Goal: Information Seeking & Learning: Find contact information

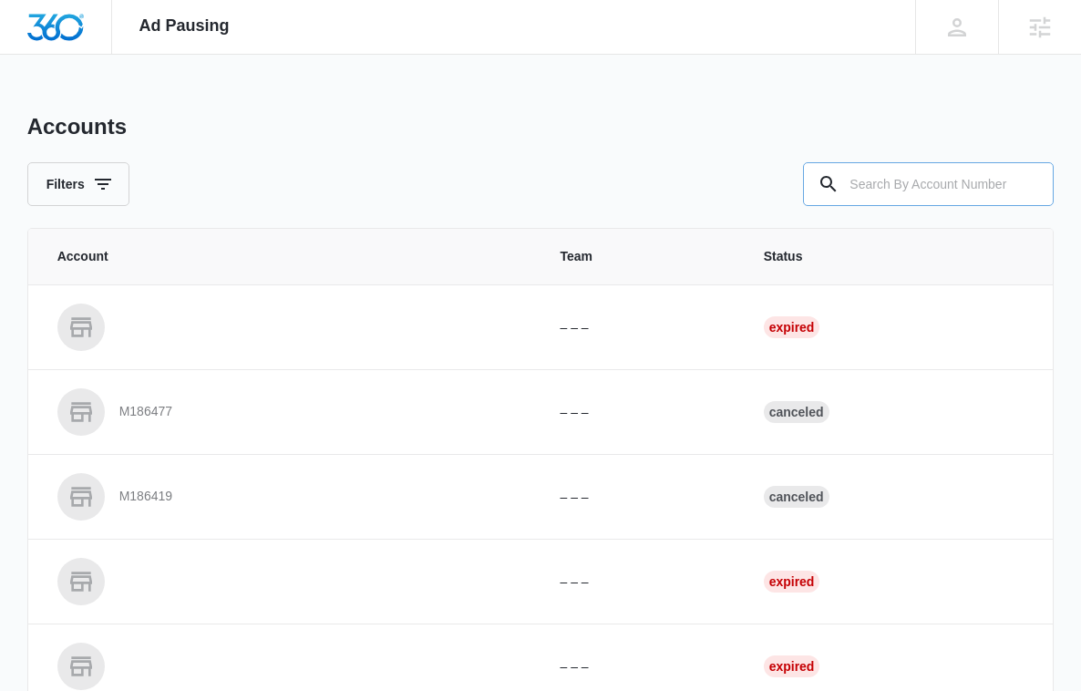
click at [918, 182] on input "text" at bounding box center [928, 184] width 251 height 44
paste input "M335426"
type input "M335426"
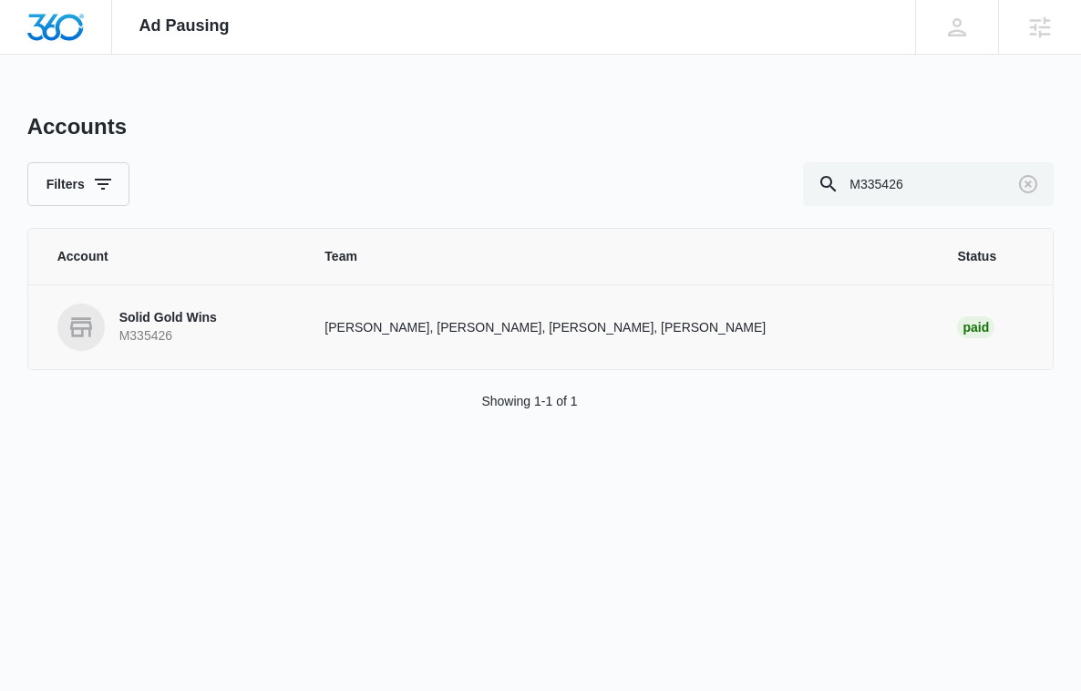
click at [163, 304] on link "Solid Gold Wins M335426" at bounding box center [169, 327] width 224 height 47
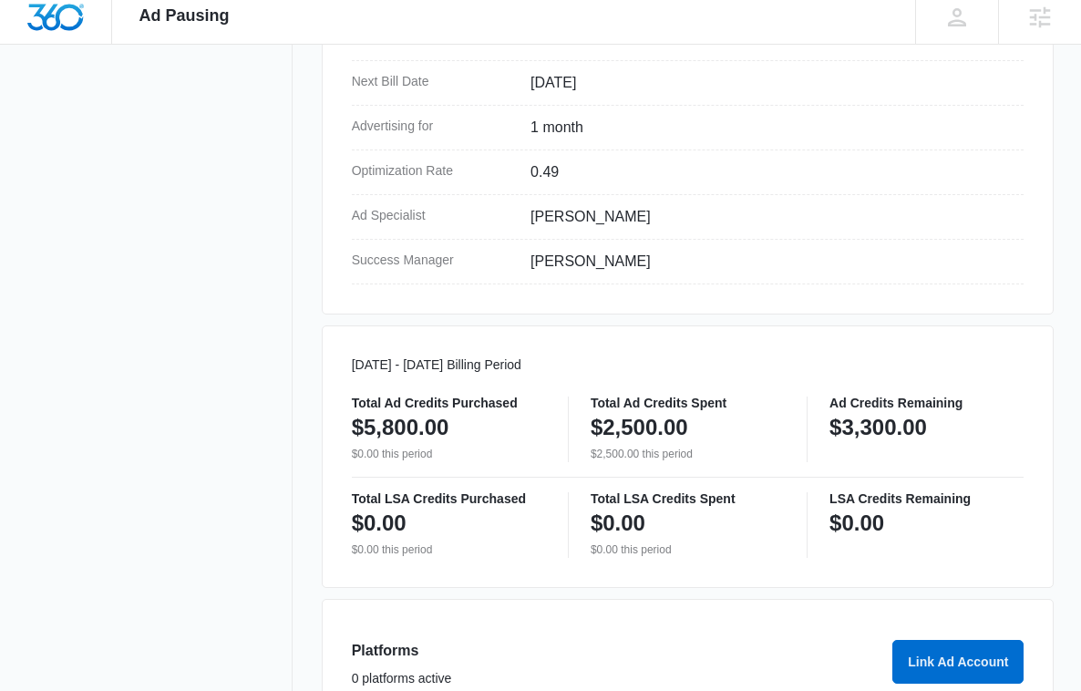
scroll to position [801, 0]
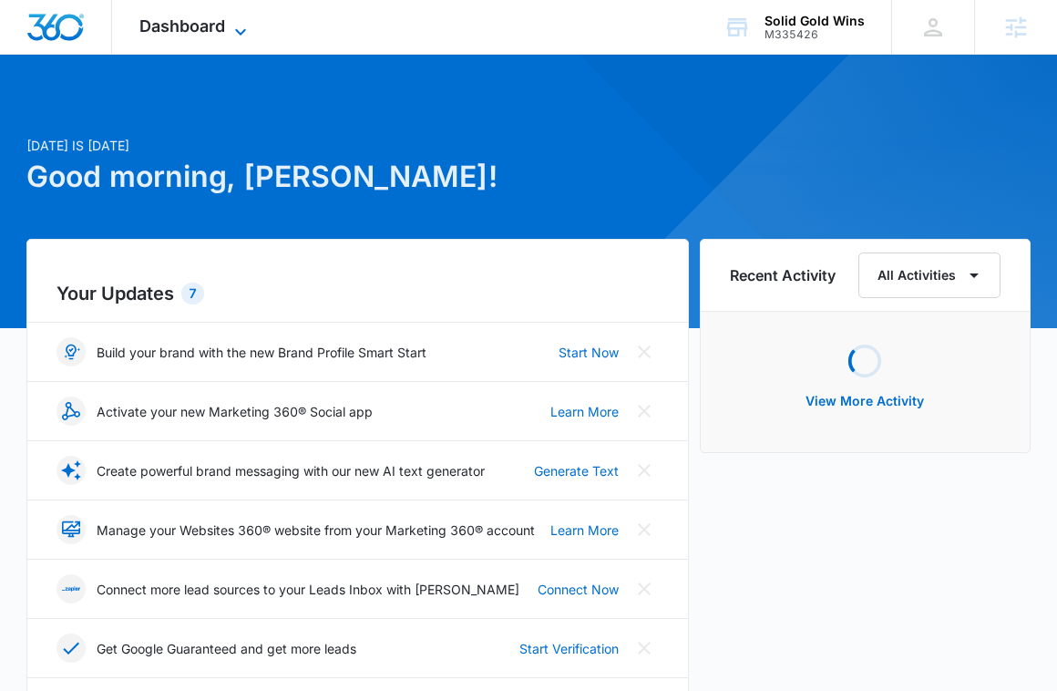
click at [170, 29] on span "Dashboard" at bounding box center [182, 25] width 86 height 19
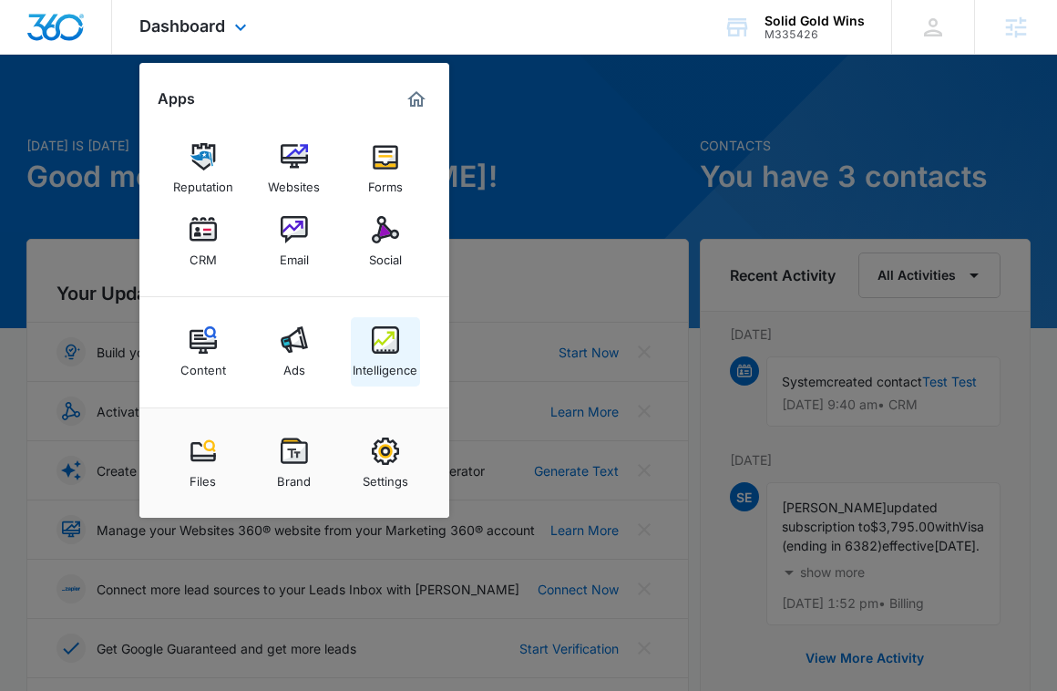
click at [377, 349] on img at bounding box center [385, 339] width 27 height 27
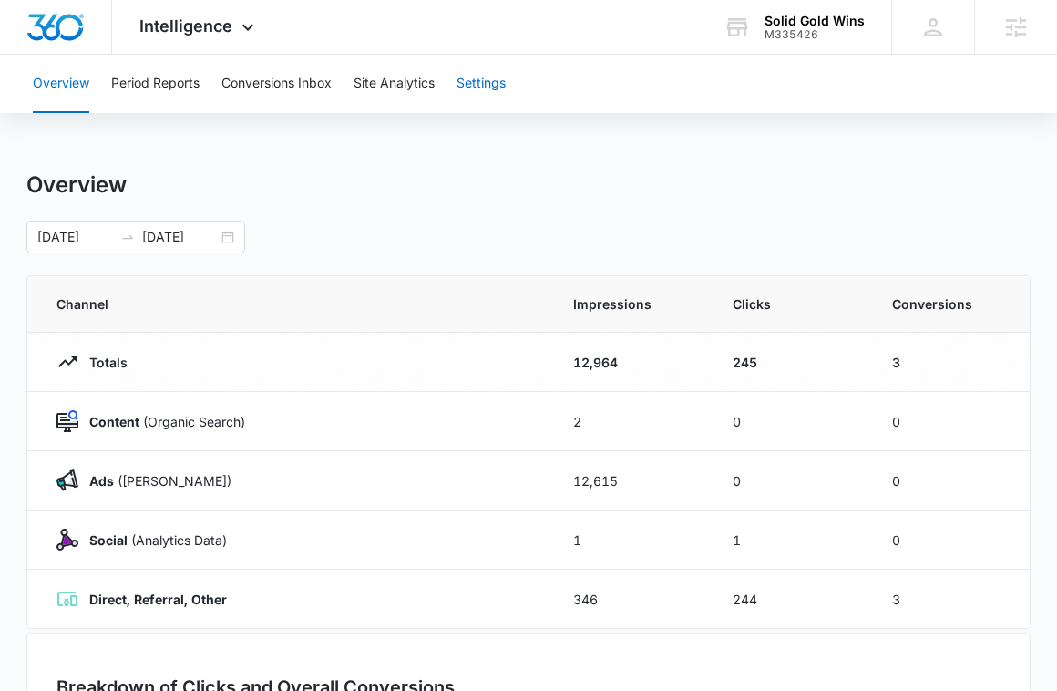
click at [481, 85] on button "Settings" at bounding box center [481, 84] width 49 height 58
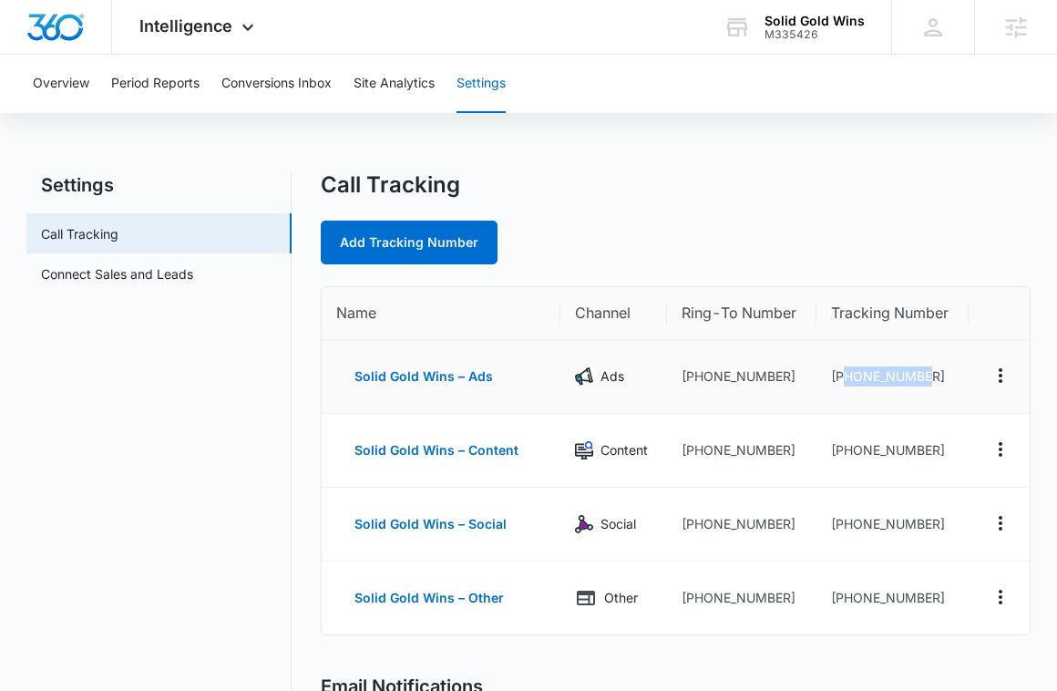
drag, startPoint x: 844, startPoint y: 373, endPoint x: 953, endPoint y: 368, distance: 109.5
click at [954, 371] on td "+17027079211" at bounding box center [893, 377] width 152 height 74
copy td "7027079211"
click at [923, 373] on td "+17027079211" at bounding box center [893, 377] width 152 height 74
drag, startPoint x: 933, startPoint y: 376, endPoint x: 841, endPoint y: 382, distance: 92.3
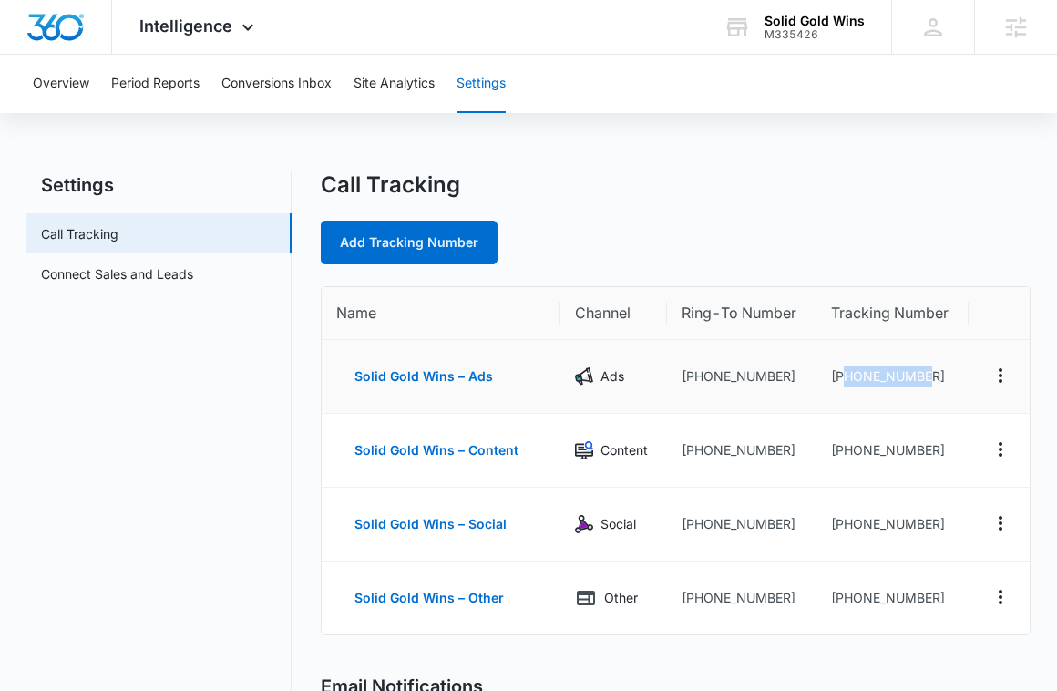
click at [842, 383] on td "+17027079211" at bounding box center [893, 377] width 152 height 74
copy td "7027079211"
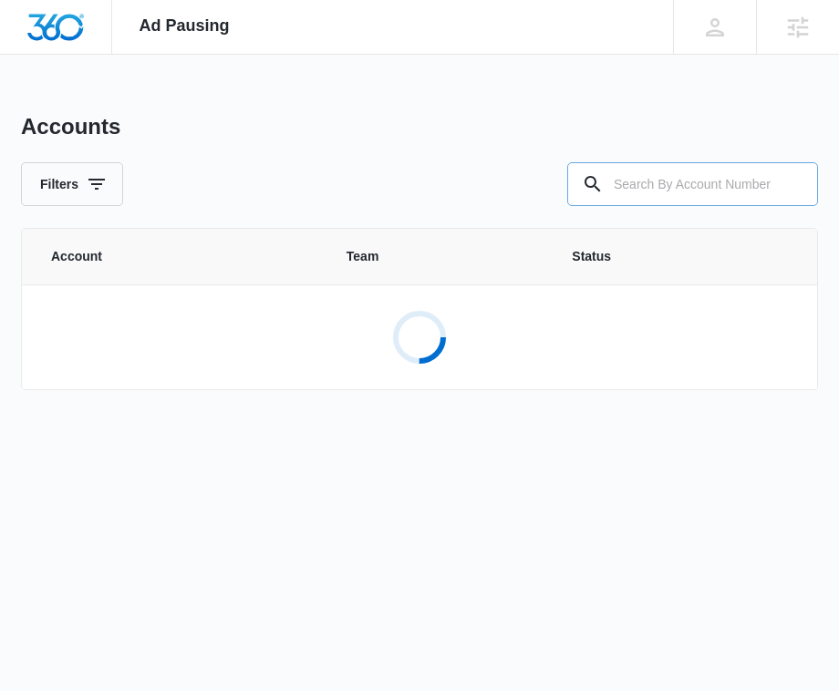
click at [644, 185] on input "text" at bounding box center [692, 184] width 251 height 44
paste input "M336038"
type input "M336038"
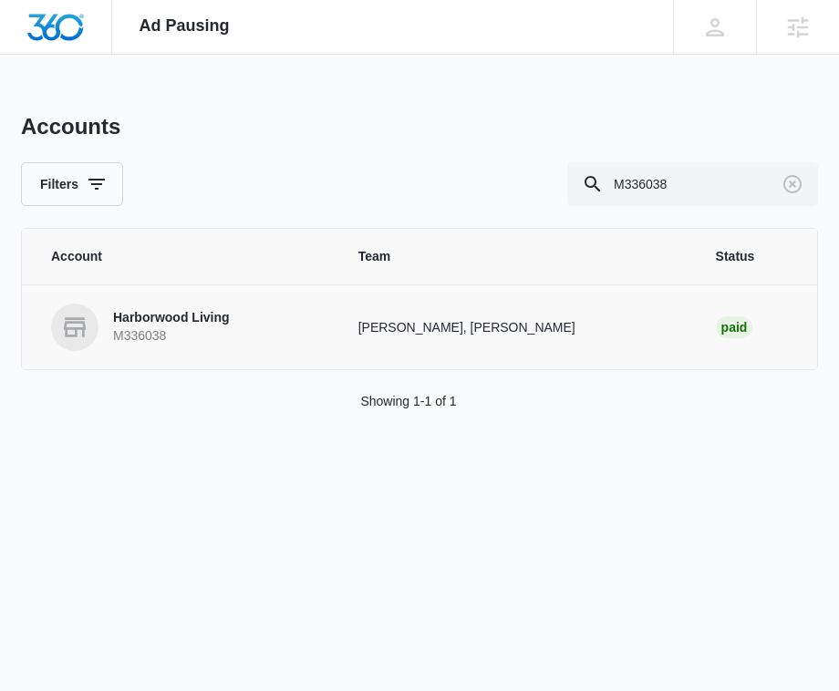
click at [403, 324] on p "Brent Avila, Alexis Austere" at bounding box center [515, 327] width 314 height 19
click at [205, 316] on p "Harborwood Living" at bounding box center [171, 318] width 117 height 18
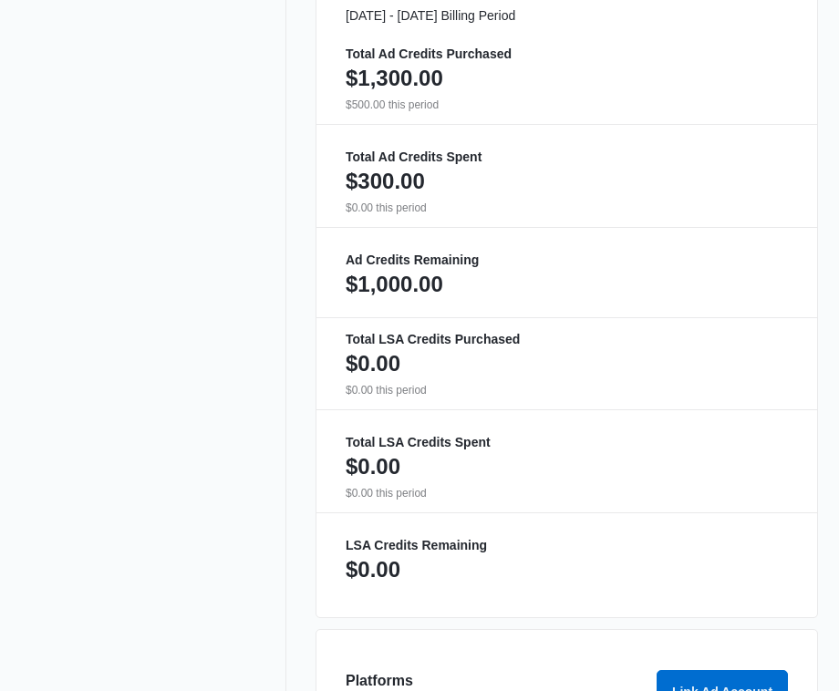
scroll to position [1213, 0]
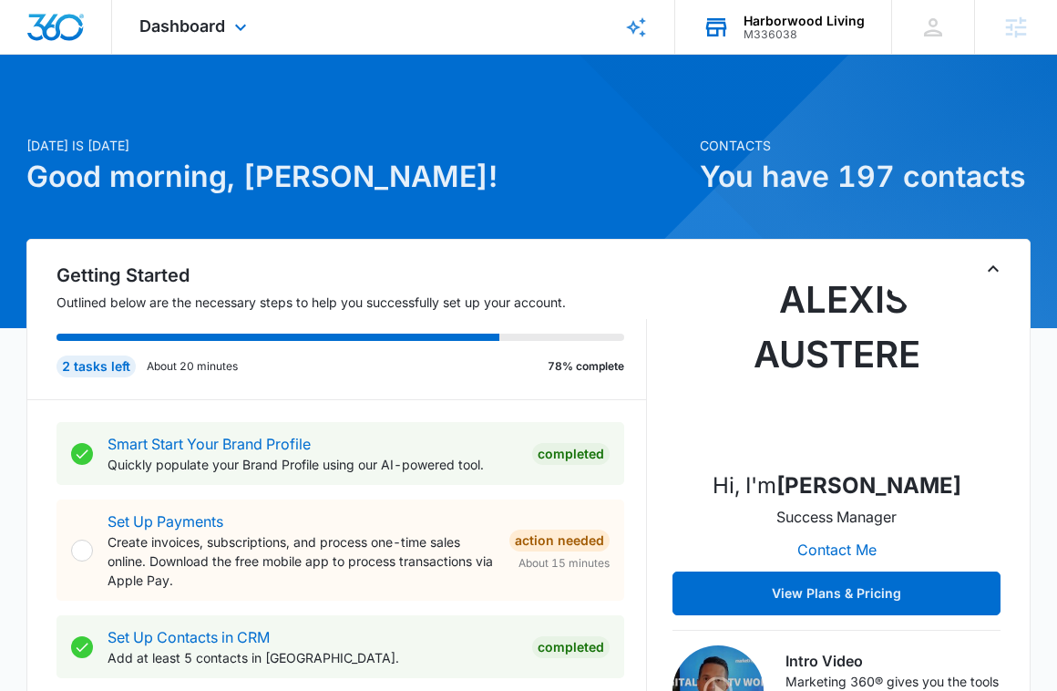
click at [820, 20] on div "Harborwood Living" at bounding box center [804, 21] width 121 height 15
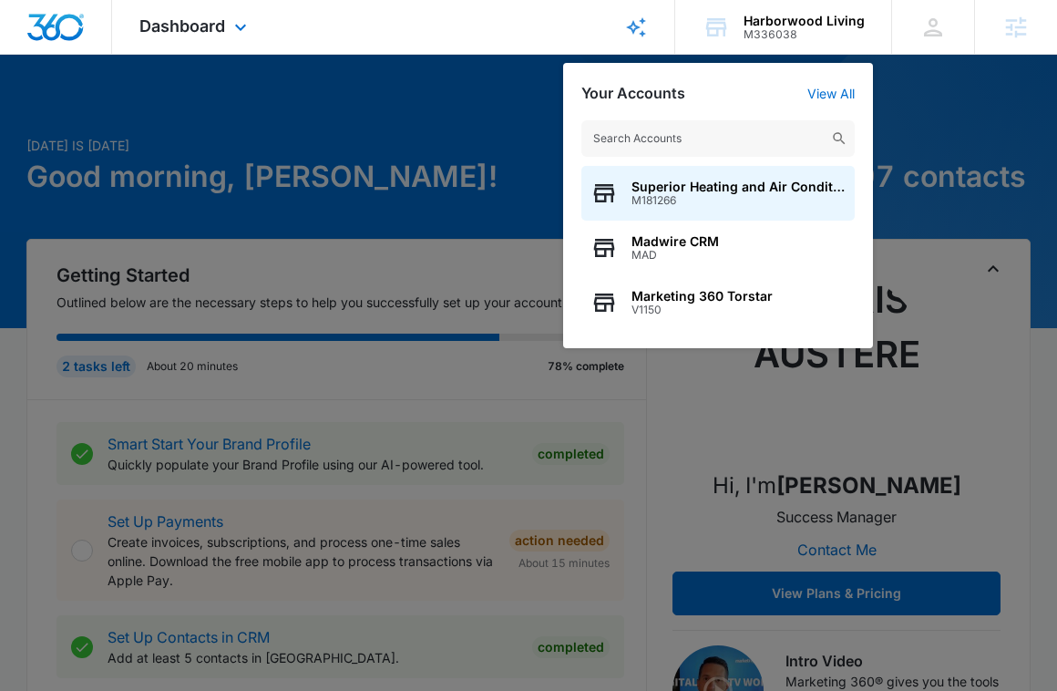
click at [265, 16] on div "Dashboard Apps Reputation Websites Forms CRM Email Social Content Ads Intellige…" at bounding box center [195, 27] width 167 height 54
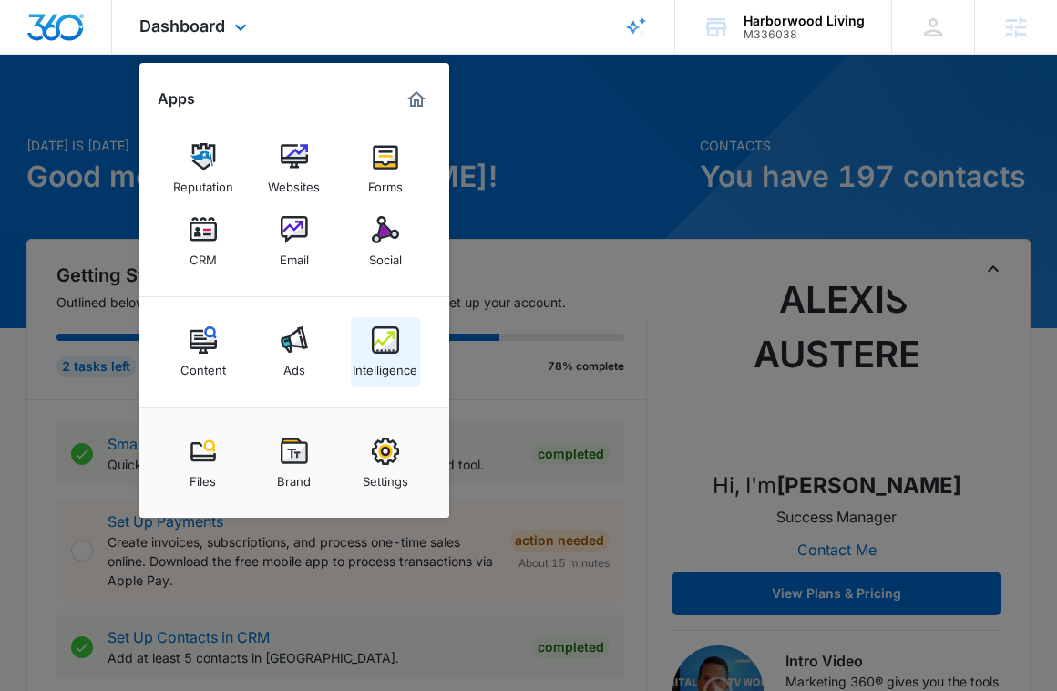
click at [384, 345] on img at bounding box center [385, 339] width 27 height 27
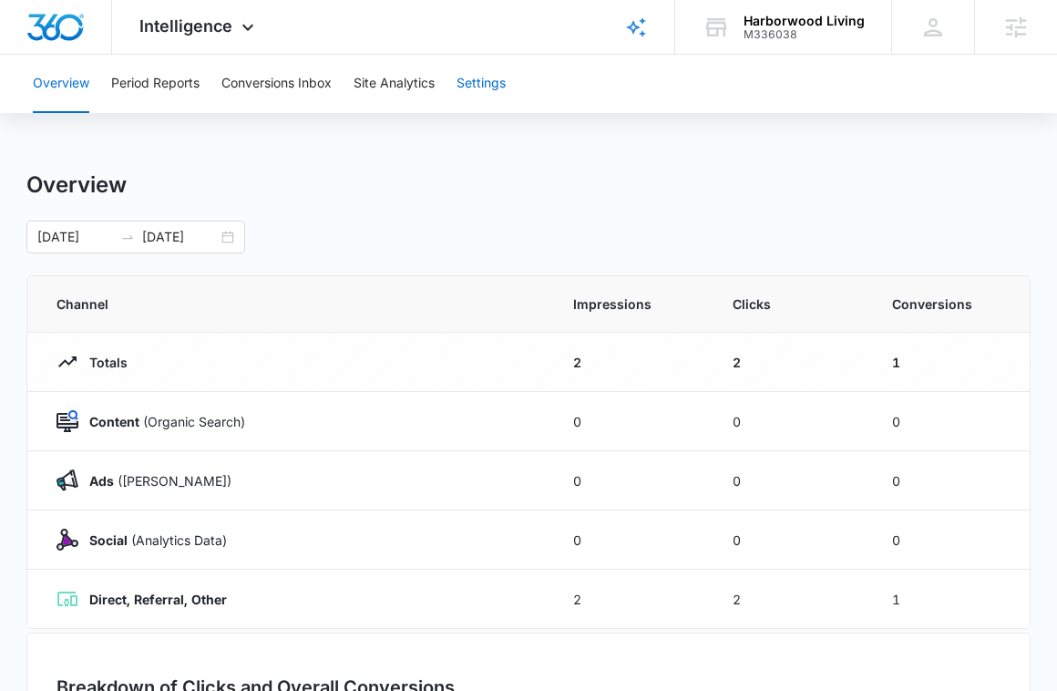
click at [480, 83] on button "Settings" at bounding box center [481, 84] width 49 height 58
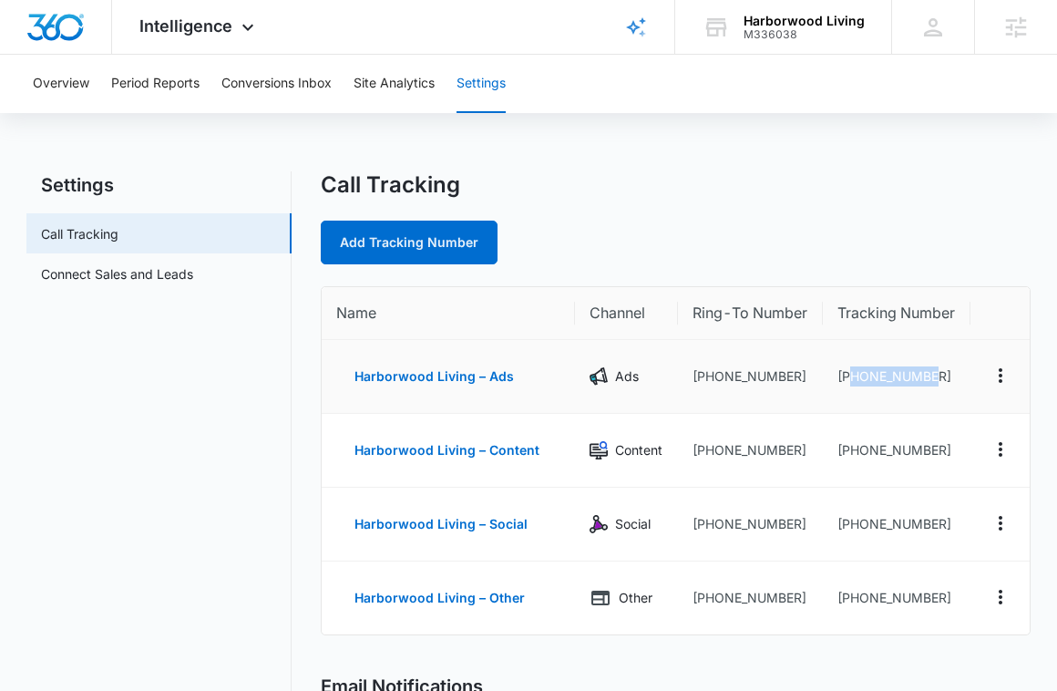
drag, startPoint x: 944, startPoint y: 374, endPoint x: 848, endPoint y: 384, distance: 97.1
click at [848, 384] on td "[PHONE_NUMBER]" at bounding box center [897, 377] width 148 height 74
copy td "9894070089"
click at [926, 362] on td "[PHONE_NUMBER]" at bounding box center [897, 377] width 148 height 74
drag, startPoint x: 931, startPoint y: 374, endPoint x: 852, endPoint y: 375, distance: 78.4
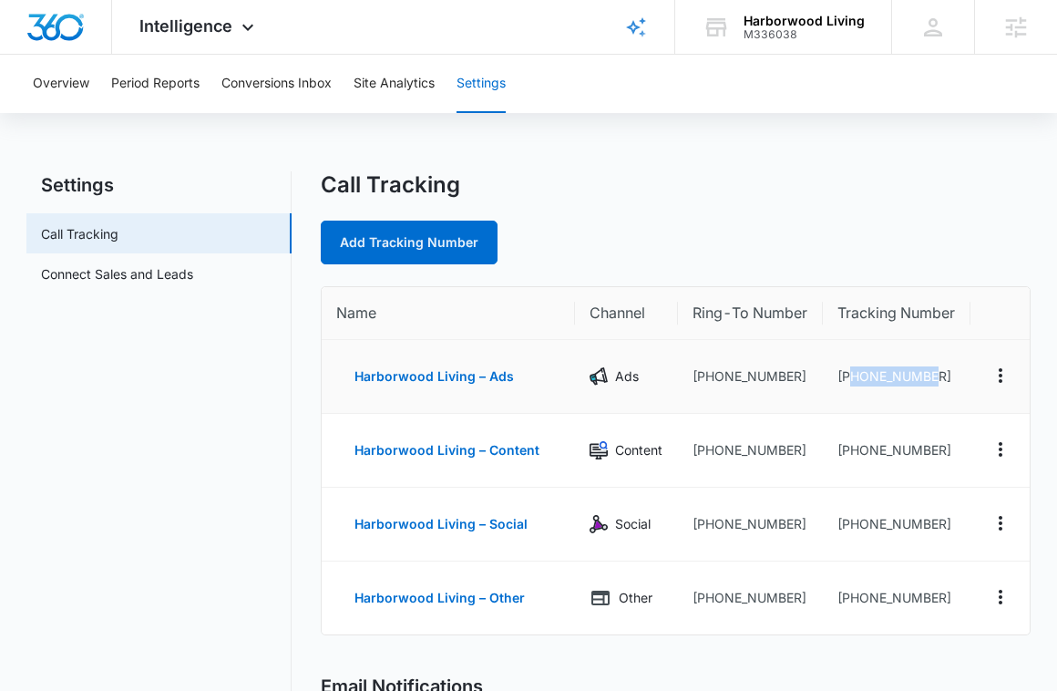
click at [852, 375] on td "[PHONE_NUMBER]" at bounding box center [897, 377] width 148 height 74
copy td "9894070089"
